Goal: Navigation & Orientation: Find specific page/section

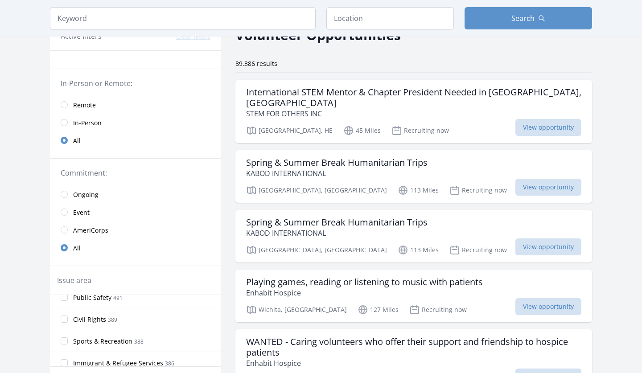
scroll to position [49, 0]
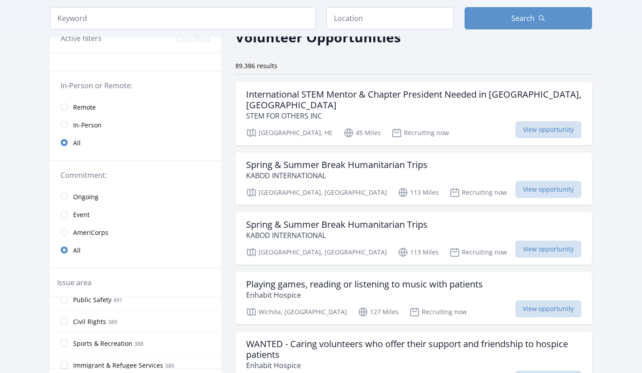
click at [65, 126] on input "radio" at bounding box center [64, 124] width 7 height 7
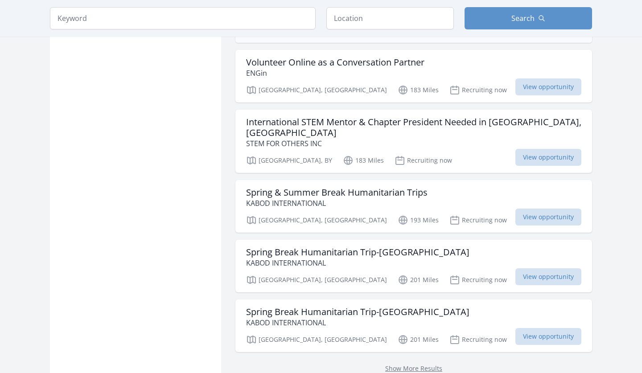
scroll to position [1046, 0]
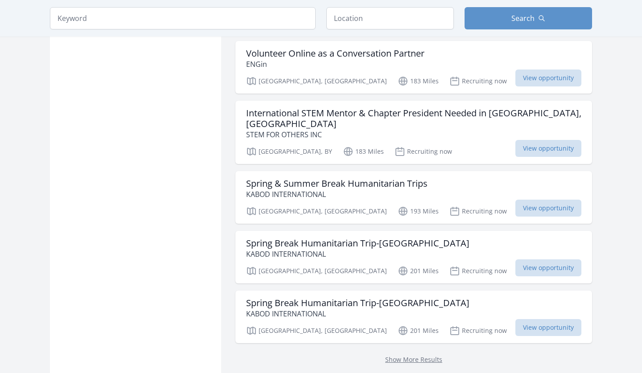
scroll to position [1058, 0]
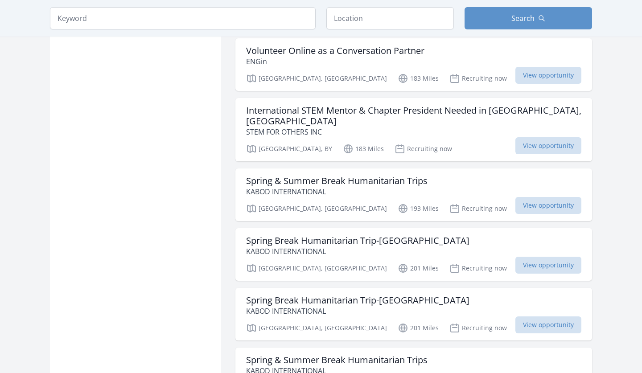
scroll to position [1052, 0]
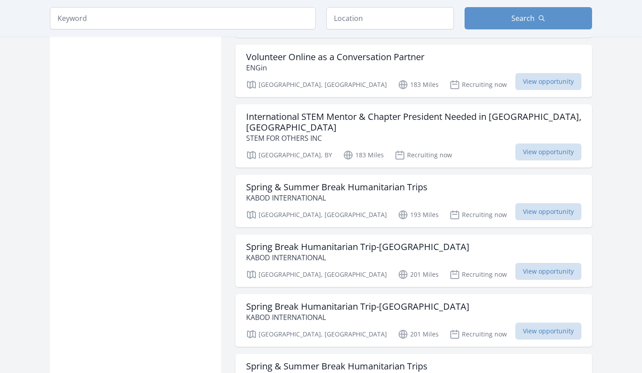
scroll to position [49, 0]
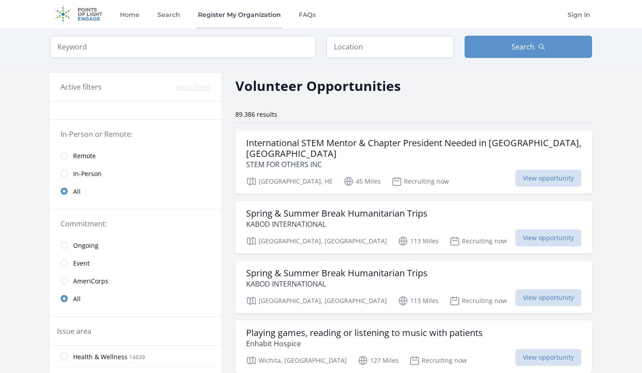
click at [240, 19] on link "Register My Organization" at bounding box center [239, 14] width 86 height 29
